Goal: Find specific page/section: Find specific page/section

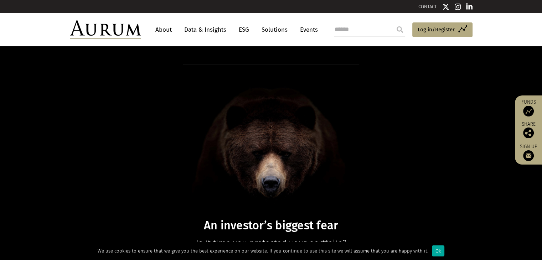
click at [275, 27] on link "Solutions" at bounding box center [274, 29] width 33 height 13
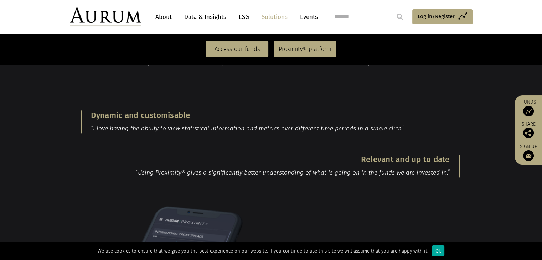
scroll to position [855, 0]
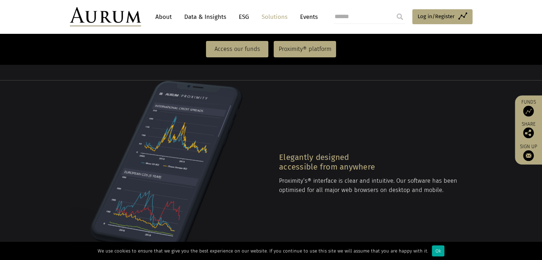
click at [363, 17] on input "search" at bounding box center [369, 17] width 71 height 14
type input "*****"
click at [393, 10] on input "submit" at bounding box center [400, 17] width 14 height 14
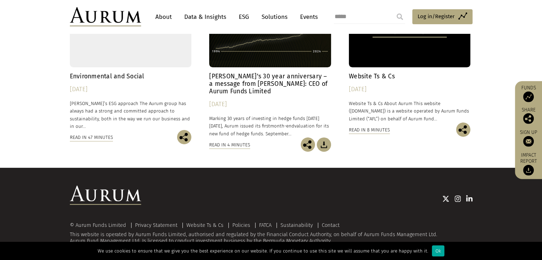
scroll to position [121, 0]
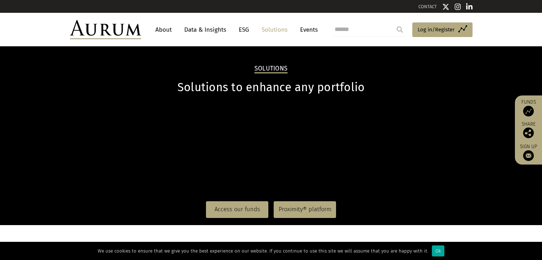
scroll to position [855, 0]
